Goal: Obtain resource: Obtain resource

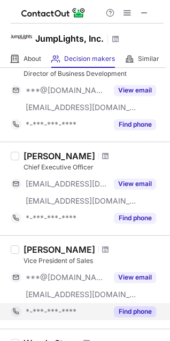
scroll to position [172, 0]
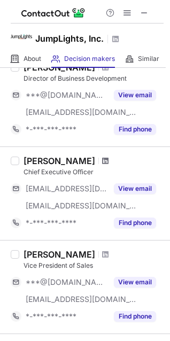
click at [102, 161] on span at bounding box center [105, 160] width 6 height 9
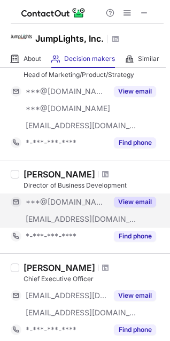
scroll to position [12, 0]
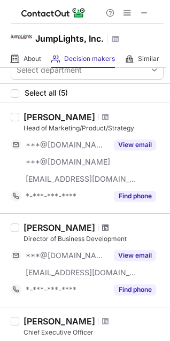
click at [102, 225] on span at bounding box center [105, 227] width 6 height 9
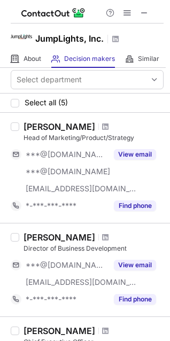
scroll to position [0, 0]
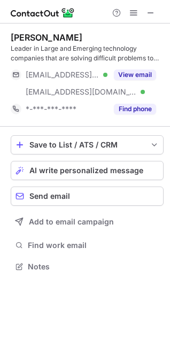
scroll to position [259, 170]
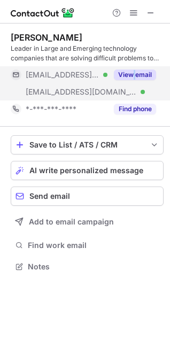
click at [134, 68] on div "View email" at bounding box center [131, 74] width 49 height 17
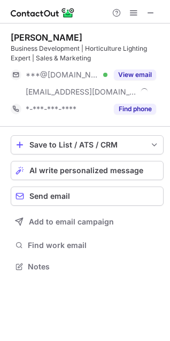
scroll to position [259, 170]
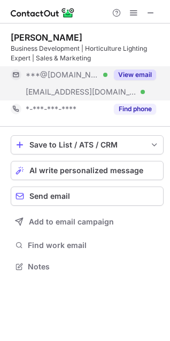
click at [131, 70] on button "View email" at bounding box center [135, 74] width 42 height 11
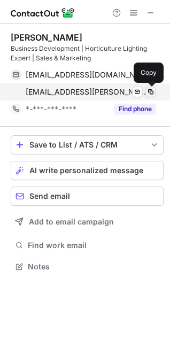
click at [150, 90] on span at bounding box center [150, 92] width 9 height 9
